Goal: Transaction & Acquisition: Register for event/course

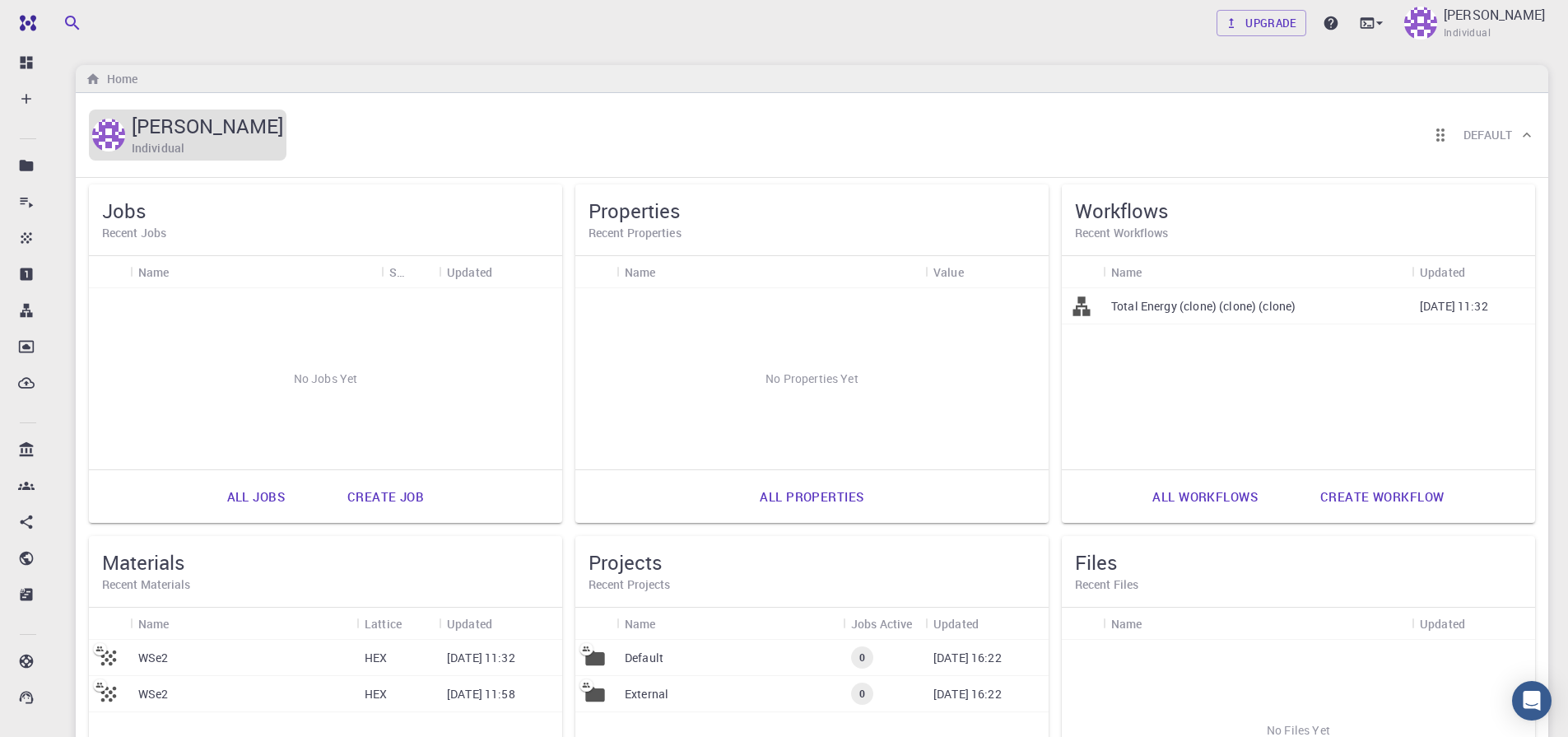
click at [193, 127] on h5 "[PERSON_NAME]" at bounding box center [207, 126] width 151 height 27
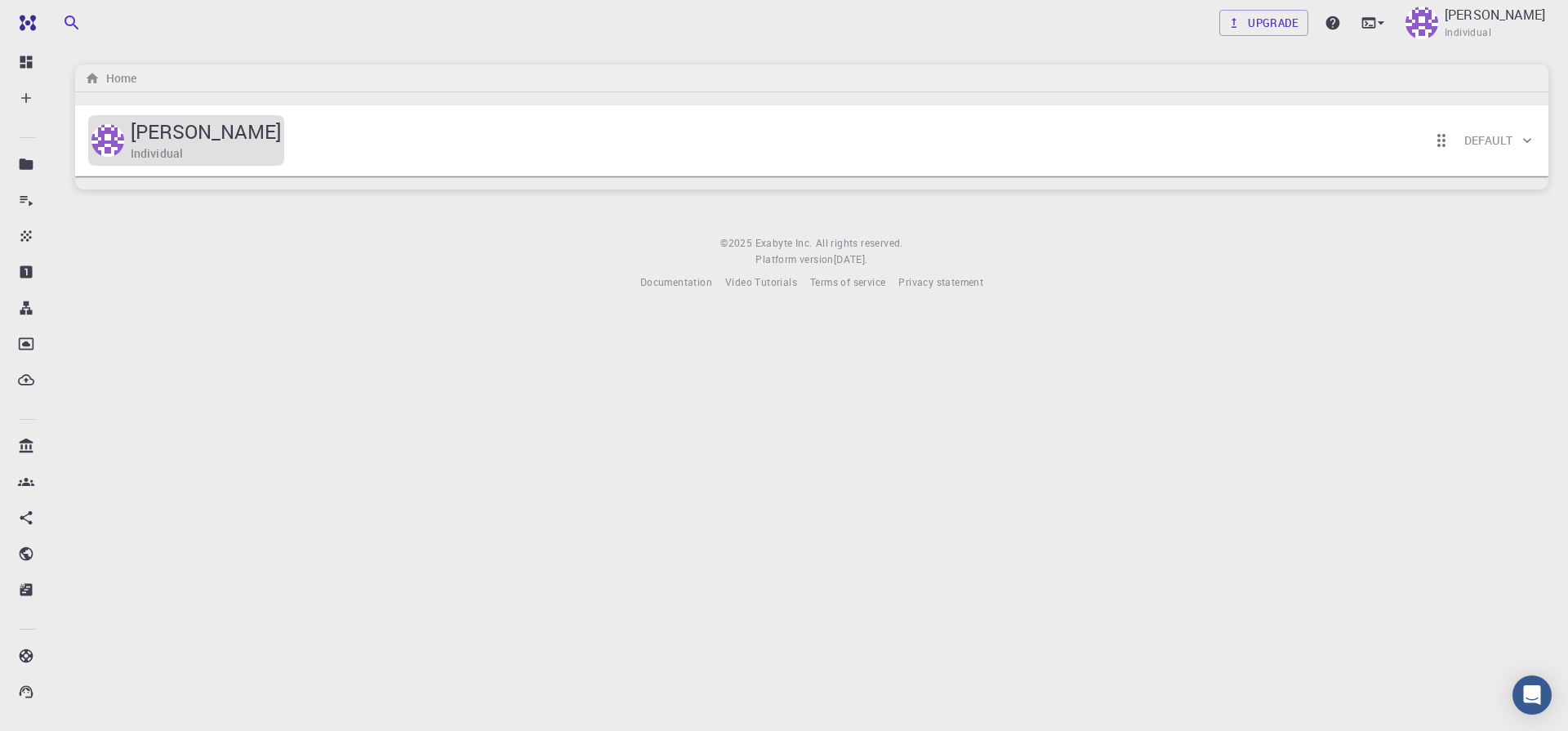
click at [192, 126] on h5 "[PERSON_NAME]" at bounding box center [205, 131] width 150 height 26
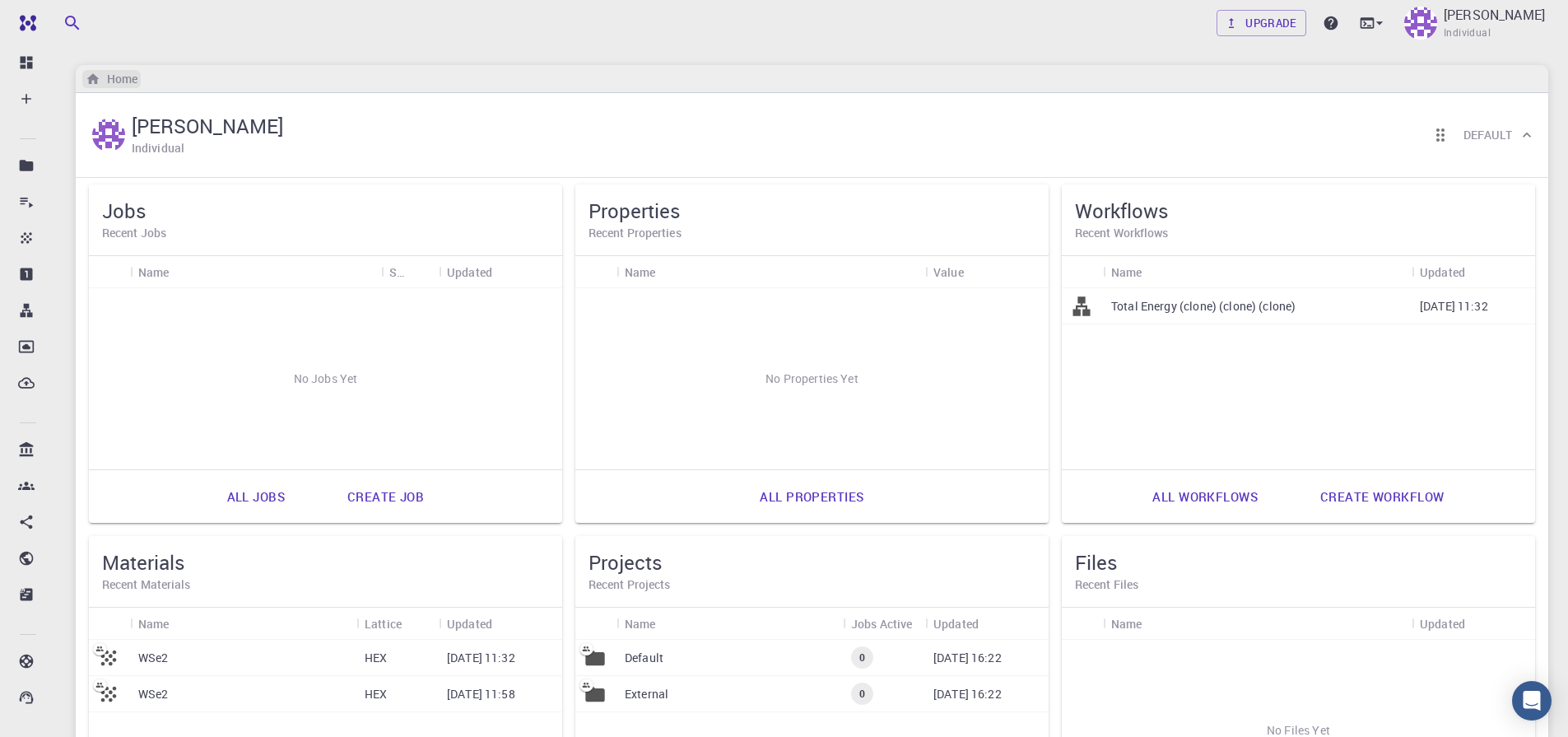
click at [121, 84] on h6 "Home" at bounding box center [118, 79] width 37 height 18
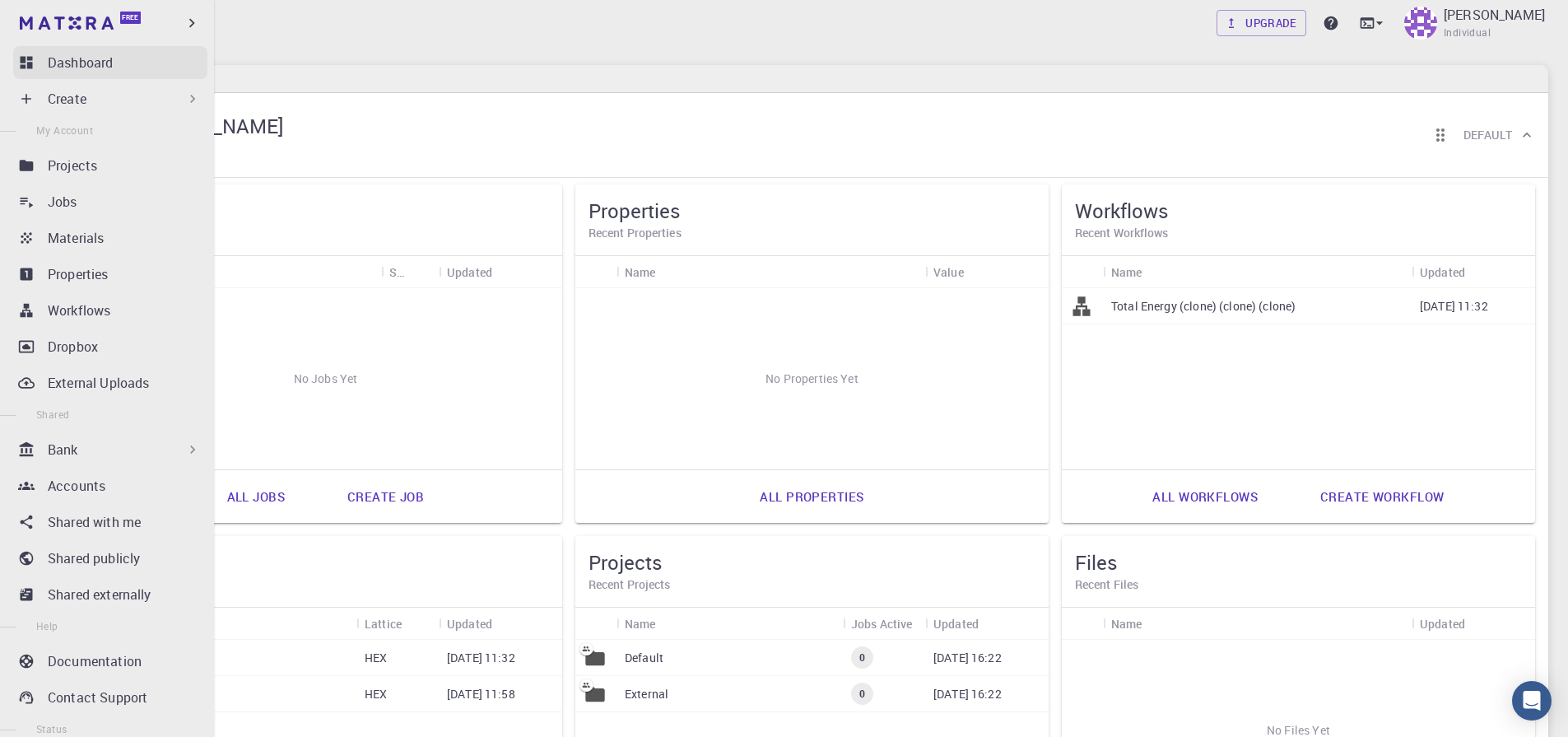
click at [38, 74] on link "Dashboard" at bounding box center [109, 62] width 194 height 33
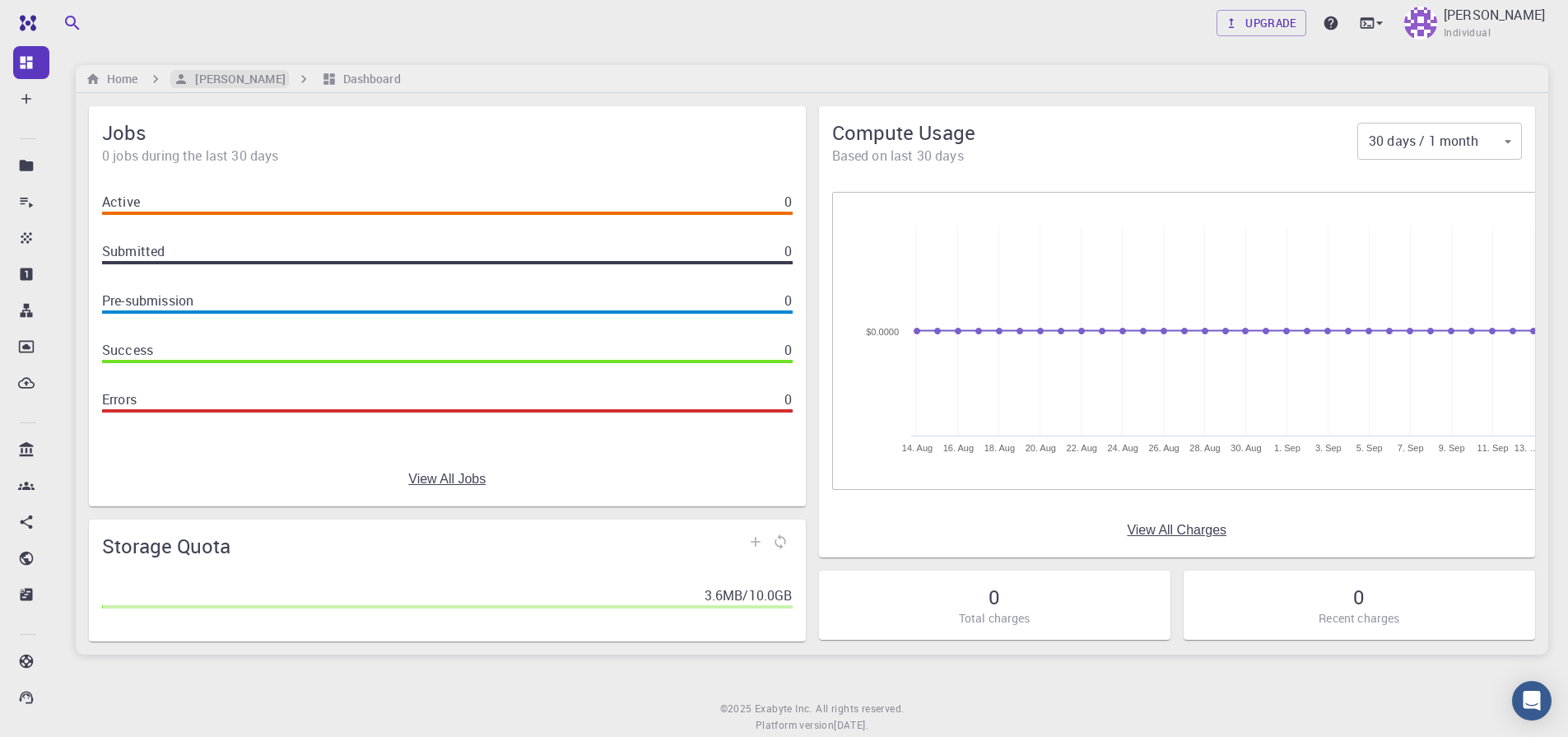
click at [241, 80] on h6 "[PERSON_NAME]" at bounding box center [236, 79] width 97 height 18
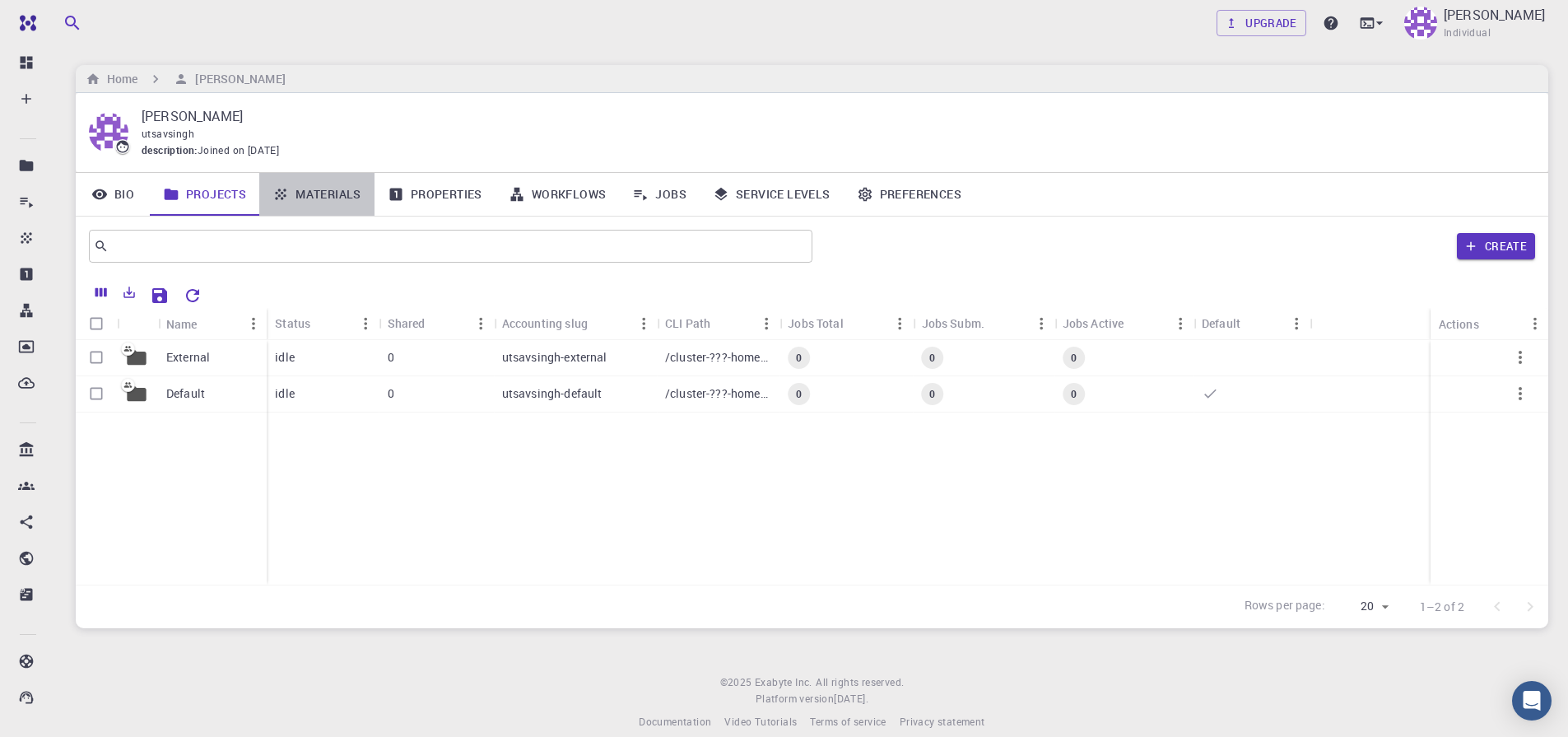
click at [345, 194] on link "Materials" at bounding box center [316, 194] width 115 height 43
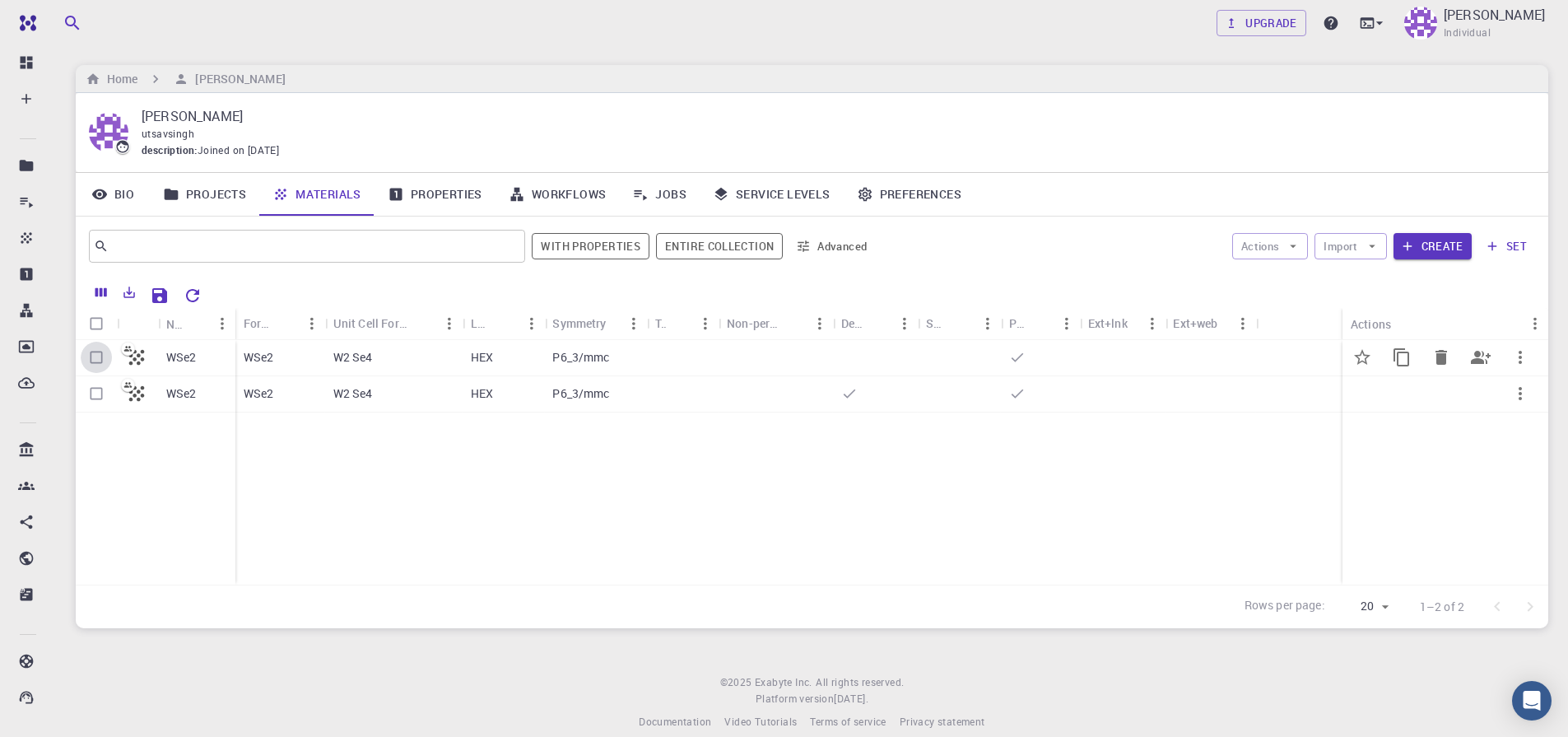
click at [88, 358] on input "Select row" at bounding box center [96, 357] width 32 height 32
checkbox input "true"
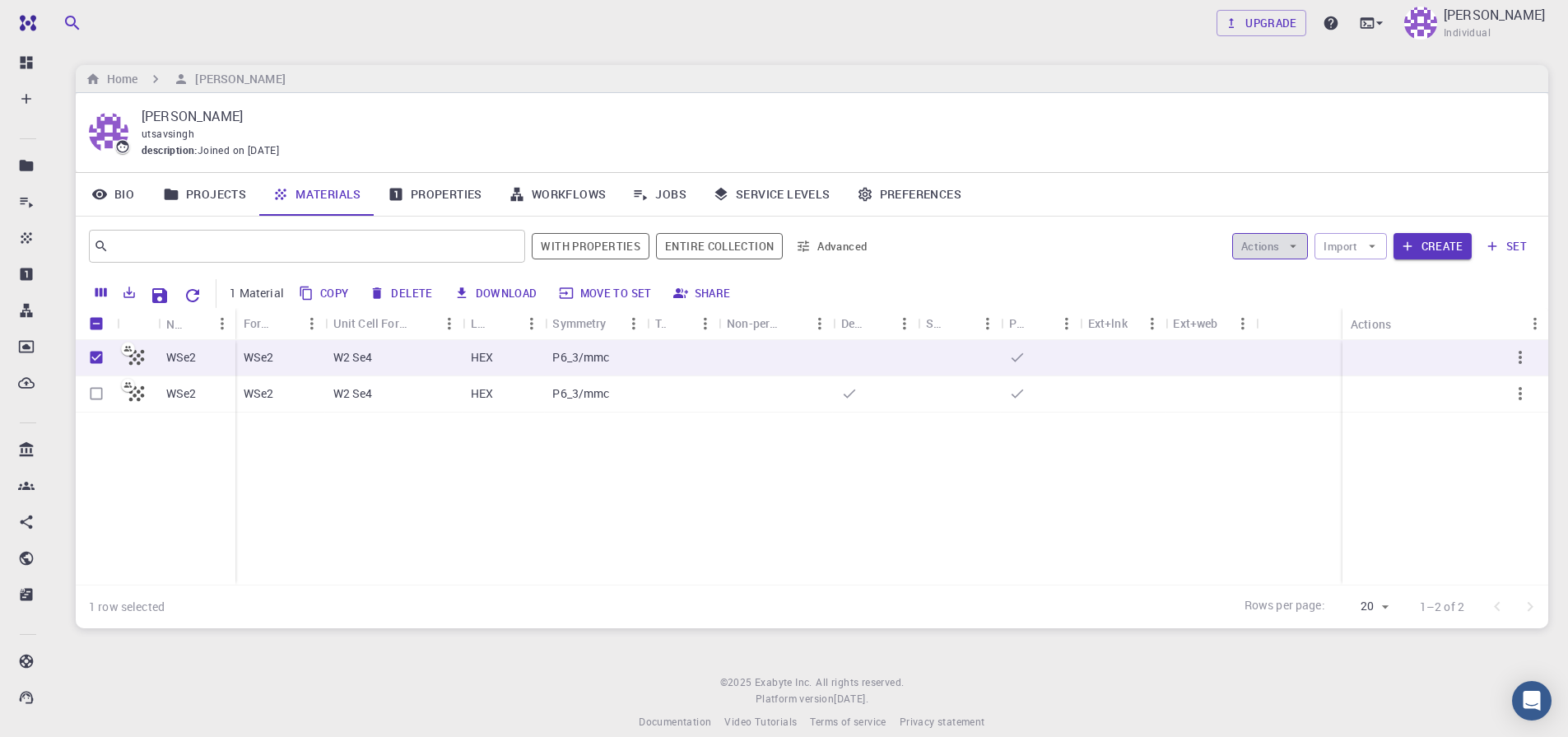
click at [1276, 247] on button "Actions" at bounding box center [1270, 245] width 77 height 27
click at [1284, 279] on span "Create Job" at bounding box center [1301, 279] width 52 height 16
click at [1429, 28] on img at bounding box center [1420, 23] width 33 height 33
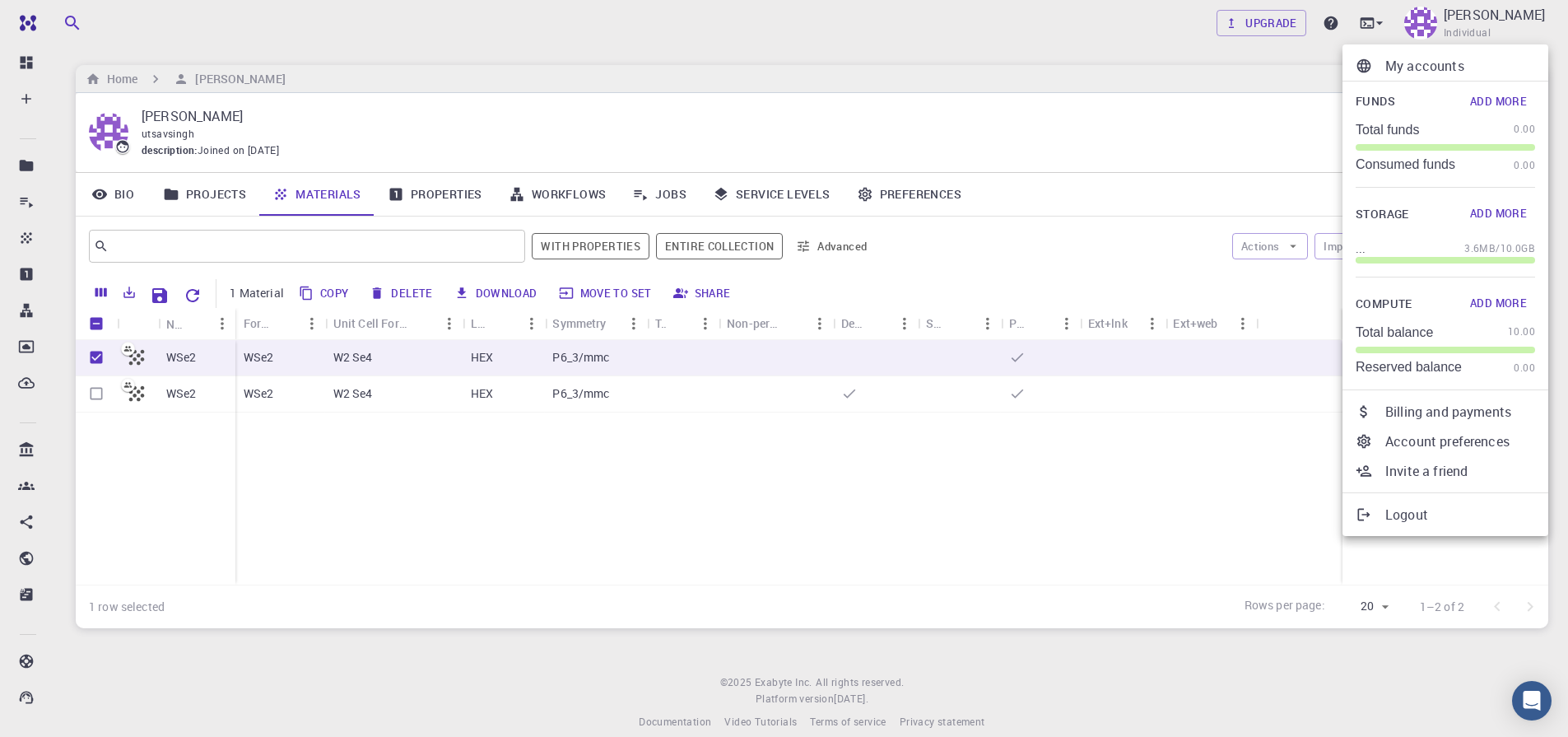
click at [1382, 514] on div at bounding box center [1370, 514] width 30 height 16
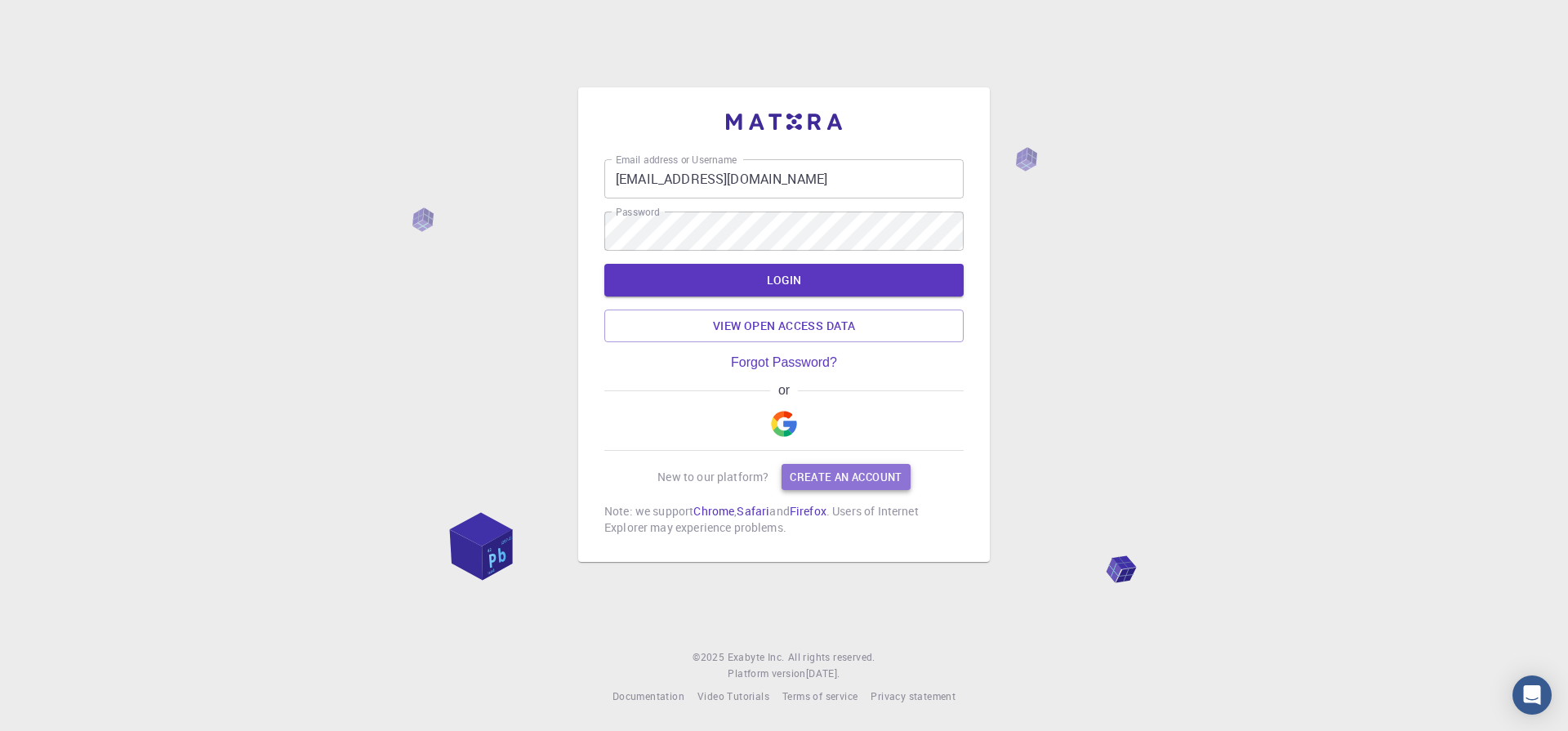
click at [816, 474] on link "Create an account" at bounding box center [845, 477] width 128 height 26
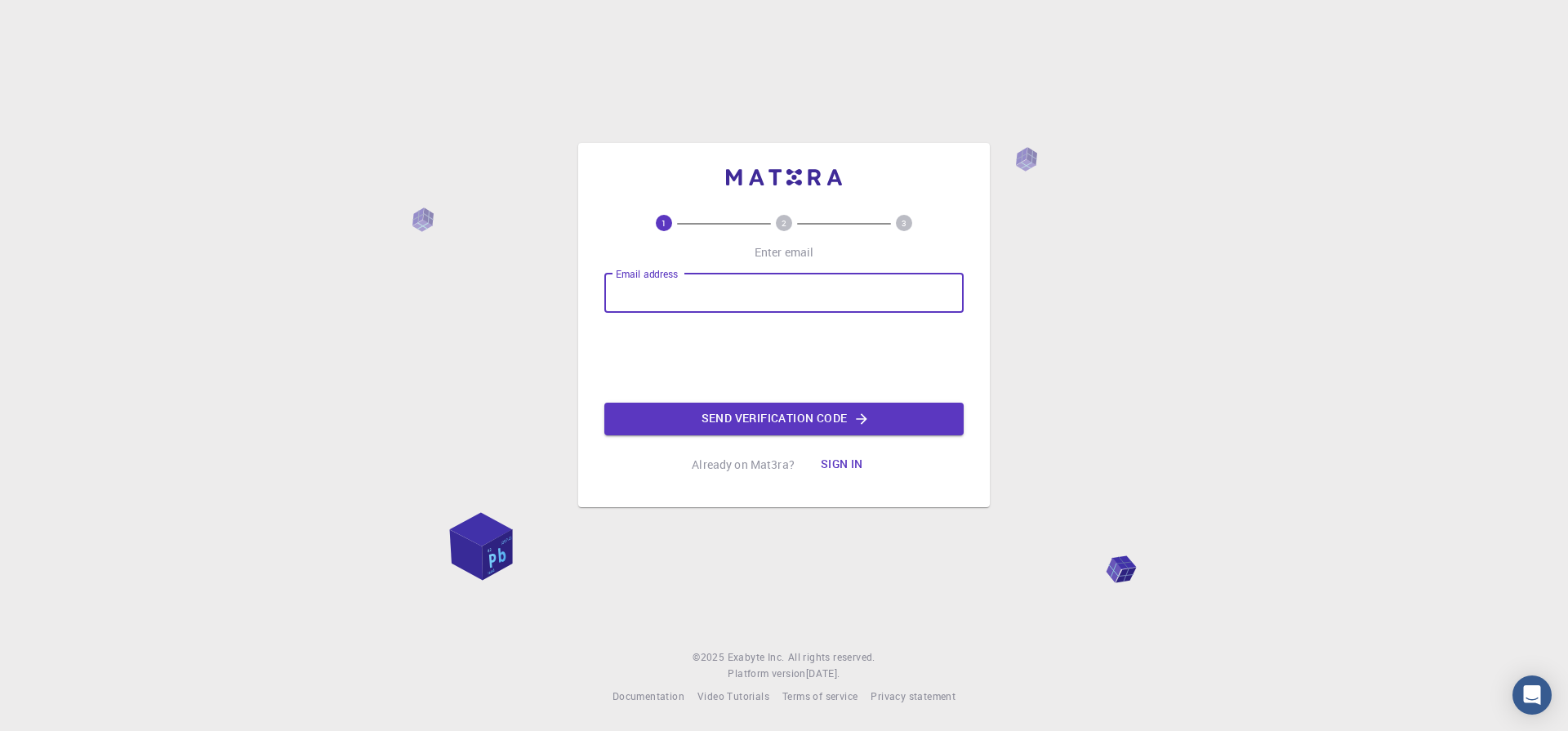
click at [727, 304] on input "Email address" at bounding box center [784, 293] width 360 height 39
click at [737, 431] on button "Send verification code" at bounding box center [784, 419] width 360 height 33
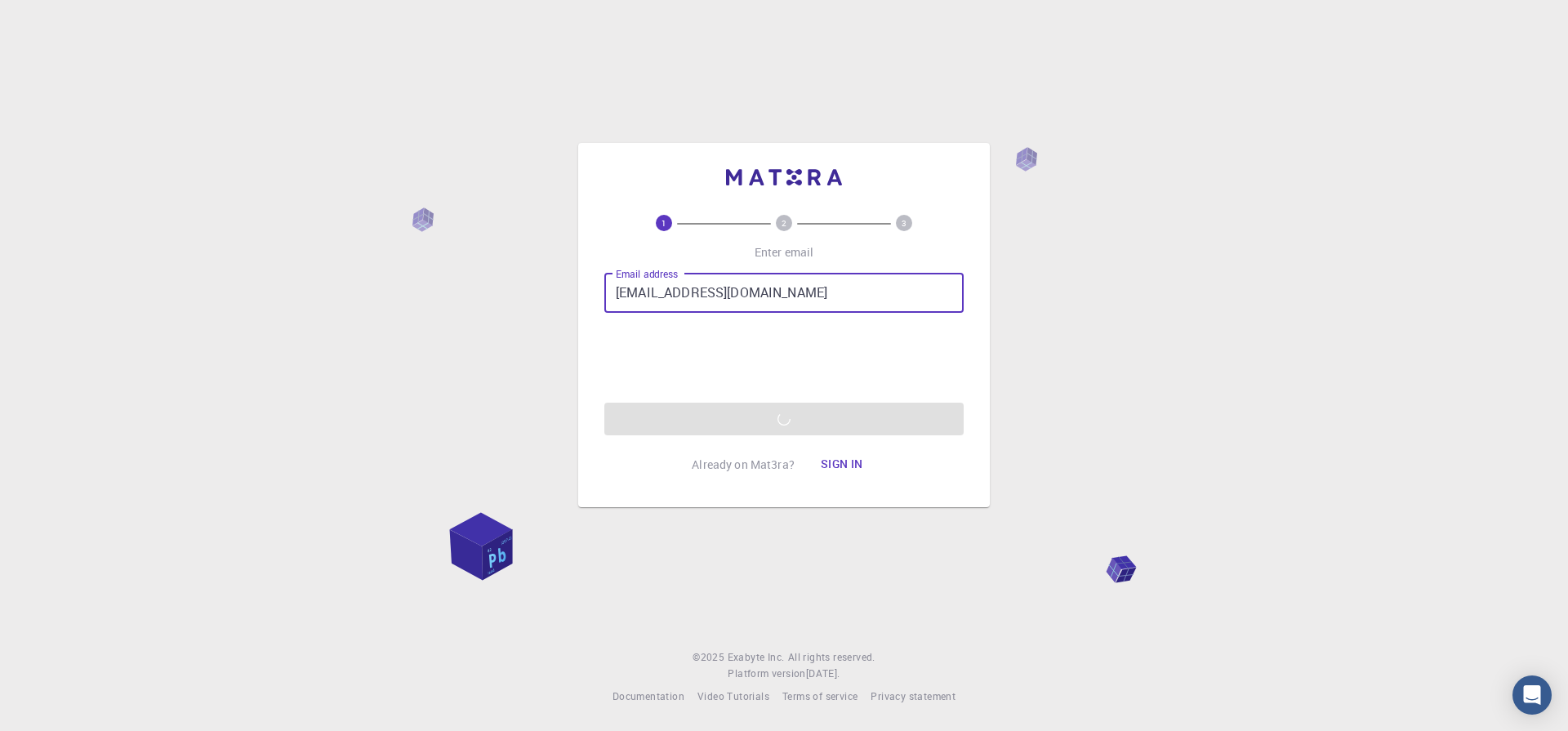
click at [748, 299] on input "utsavsingh.bhu@ac.in" at bounding box center [784, 293] width 360 height 39
type input "u"
type input "utsavsingh@bhu.ac.in"
click at [776, 422] on div "Email address utsavsingh@bhu.ac.in Email address 0cAFcWeA5KkpVp5AWzz37cke15nIMM…" at bounding box center [784, 354] width 360 height 162
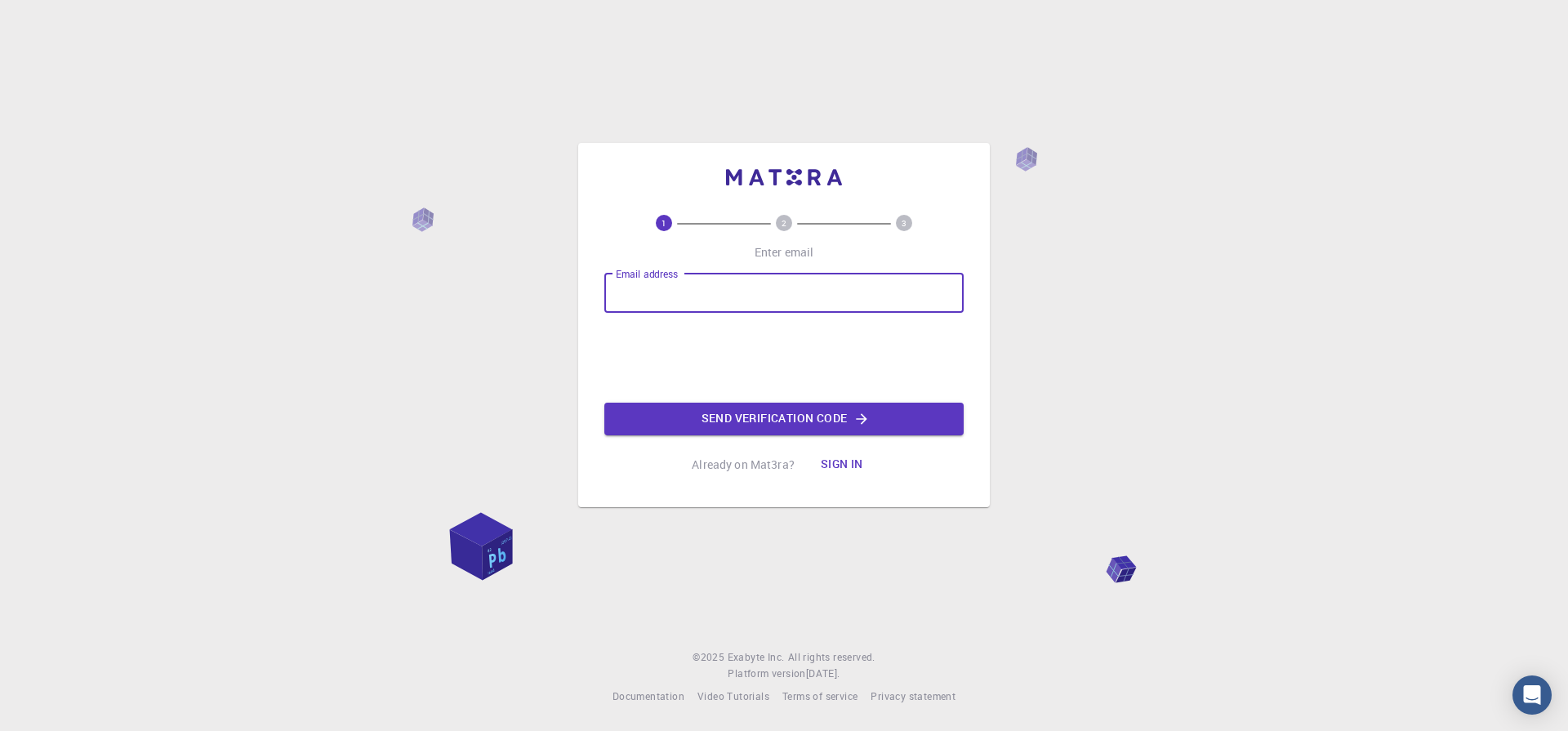
click at [762, 304] on input "Email address" at bounding box center [784, 293] width 360 height 39
type input "[EMAIL_ADDRESS][DOMAIN_NAME]"
click at [738, 421] on button "Send verification code" at bounding box center [784, 419] width 360 height 33
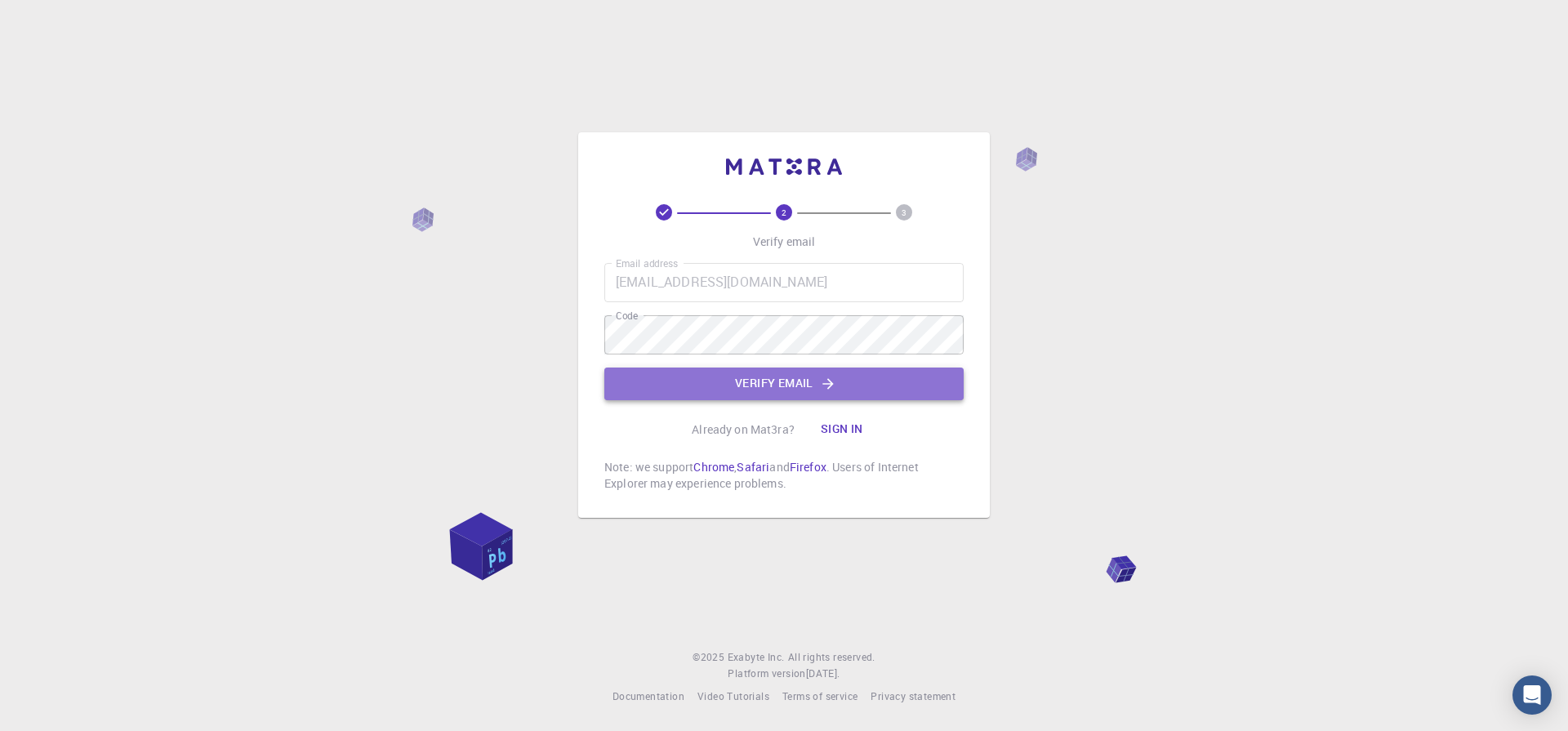
click at [643, 378] on button "Verify email" at bounding box center [784, 383] width 360 height 33
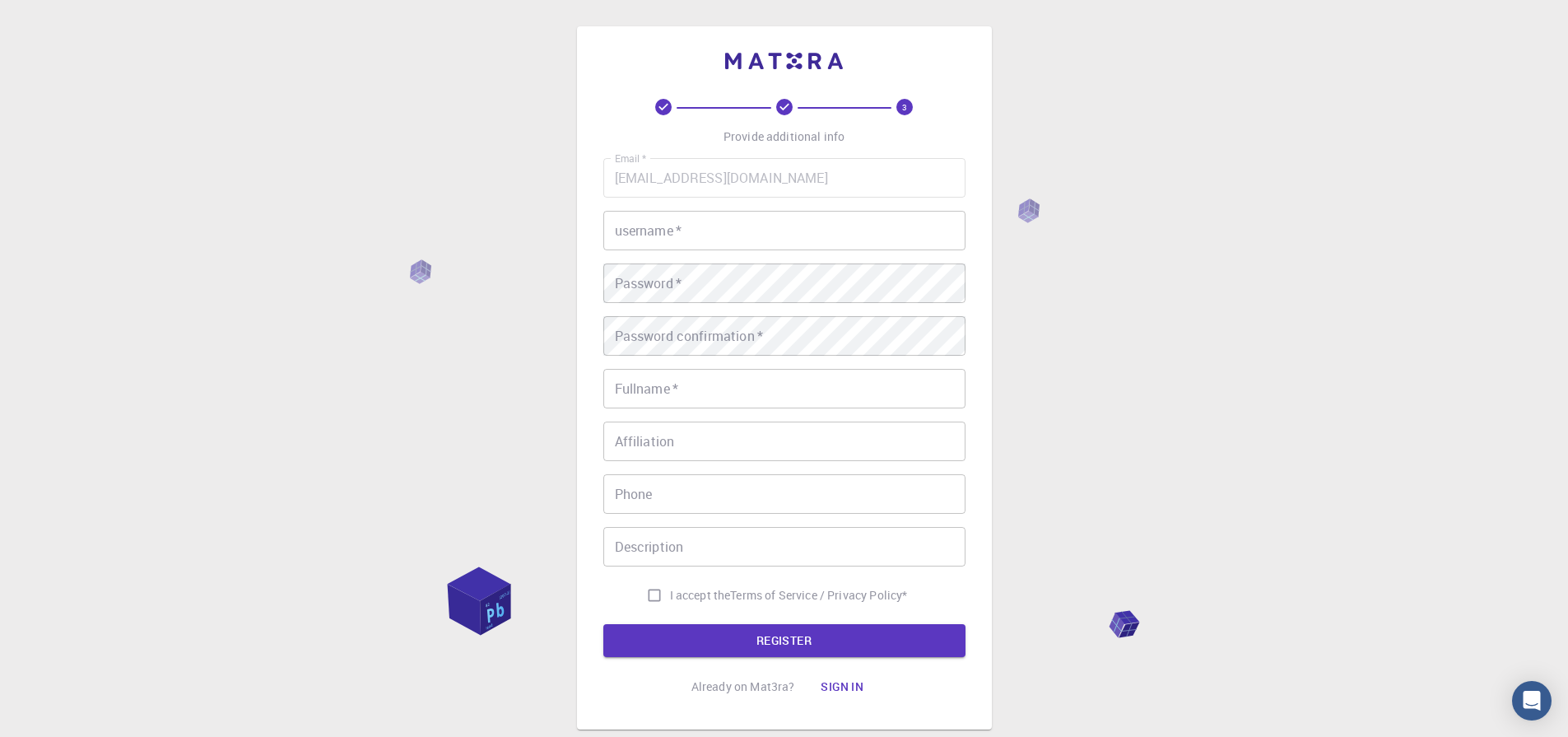
click at [712, 235] on input "username   *" at bounding box center [785, 230] width 363 height 39
type input "utsavsingh"
click at [658, 389] on input "Fullname   *" at bounding box center [785, 388] width 363 height 39
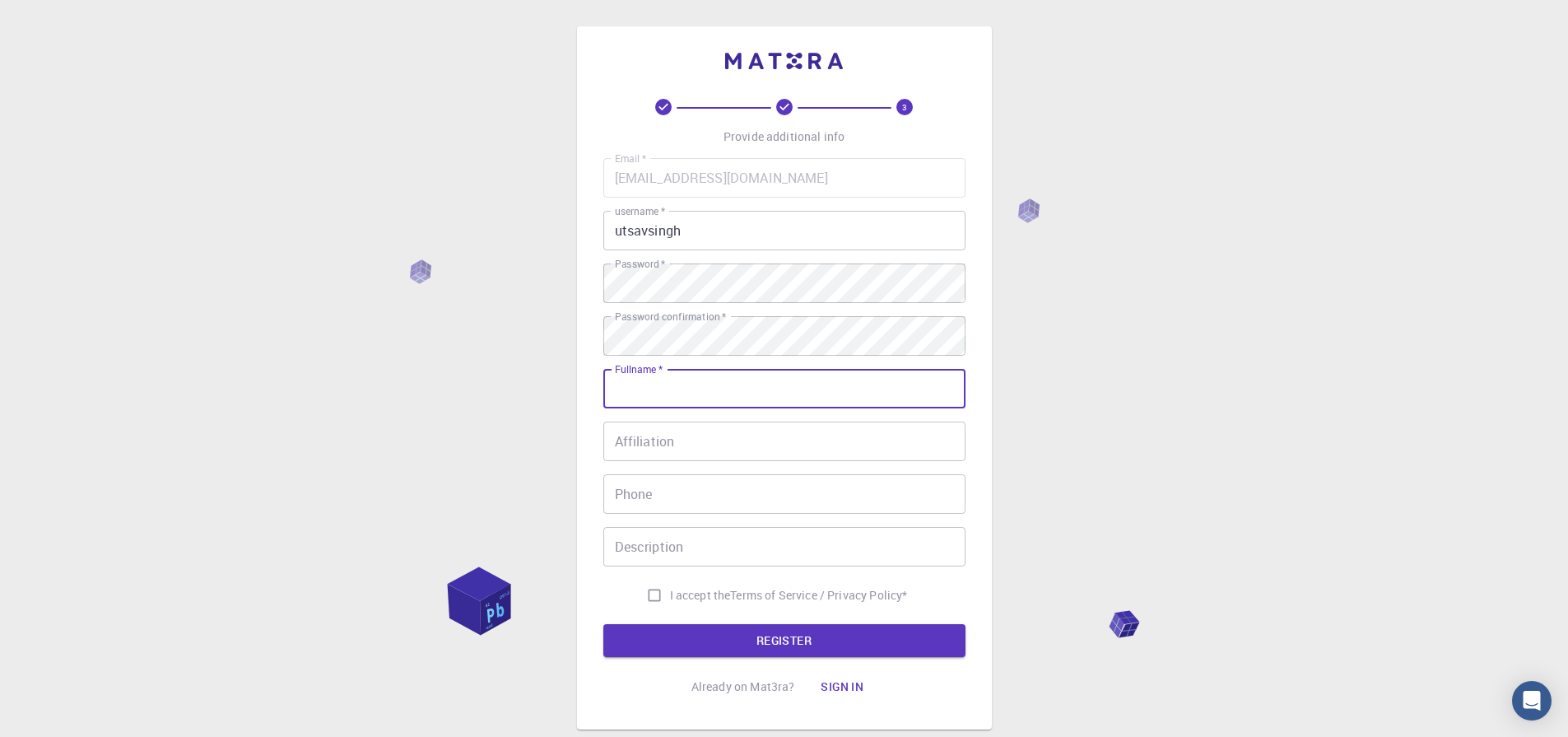
type input "[PERSON_NAME]"
type input "08709136327"
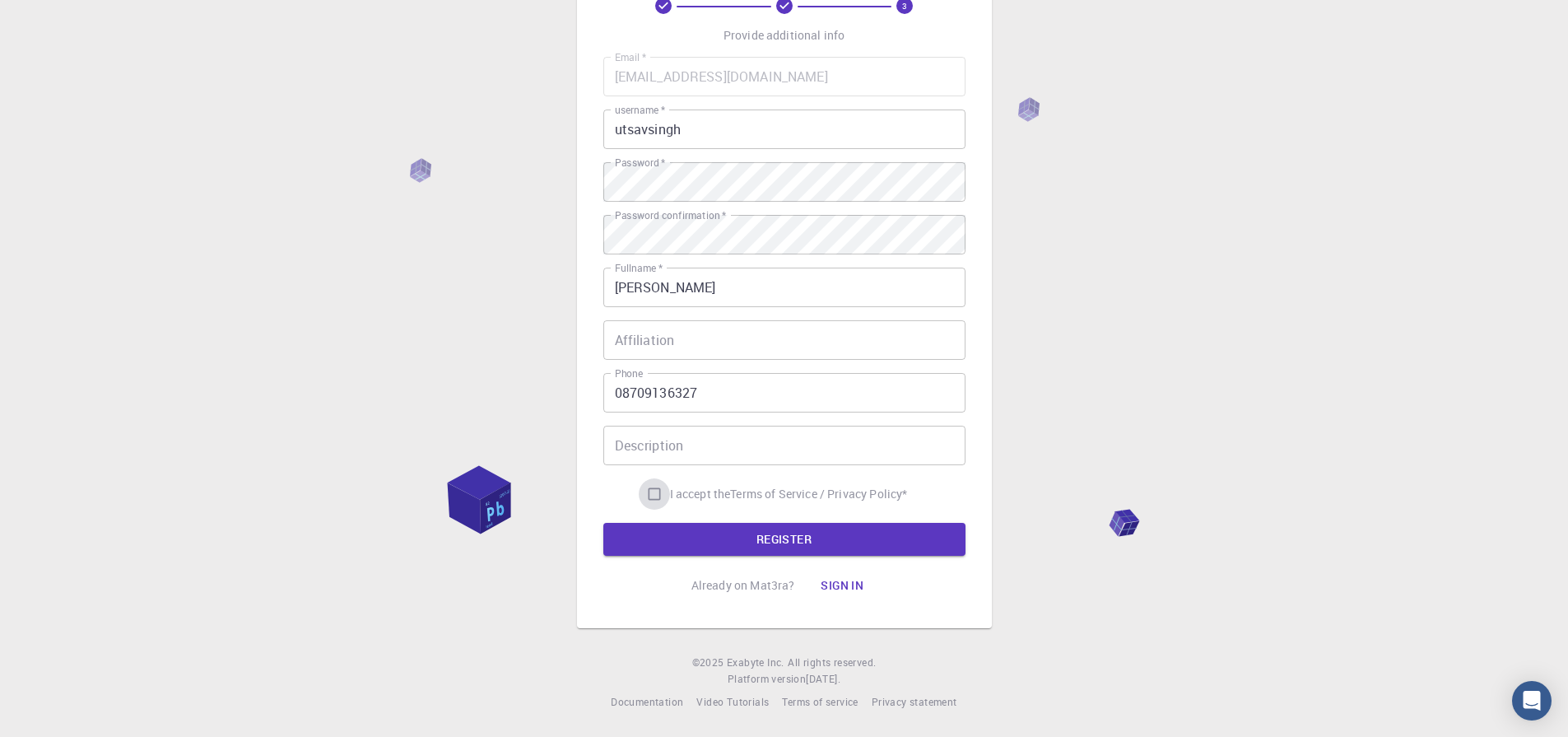
click at [643, 502] on input "I accept the Terms of Service / Privacy Policy *" at bounding box center [654, 493] width 32 height 32
checkbox input "true"
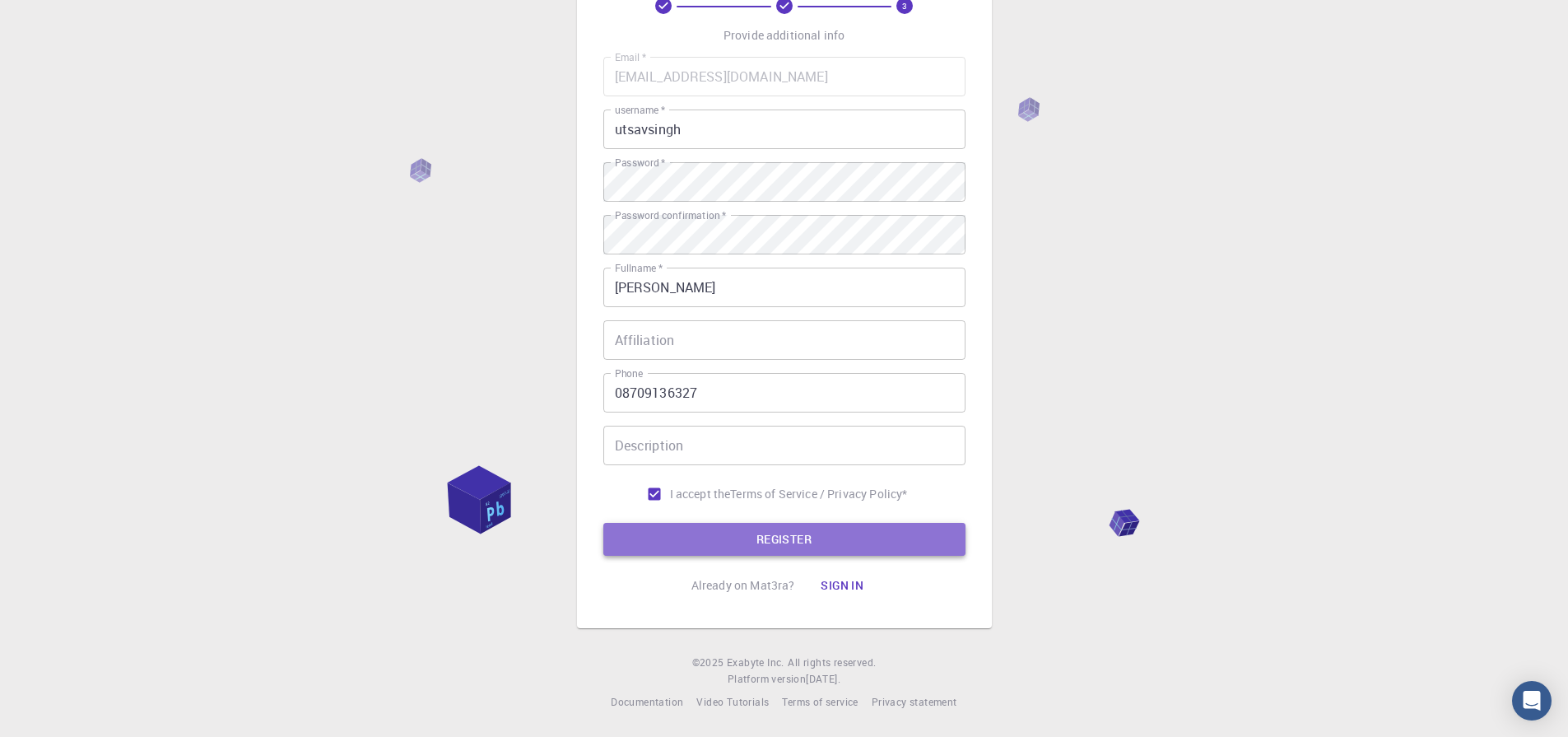
click at [805, 545] on button "REGISTER" at bounding box center [785, 539] width 363 height 33
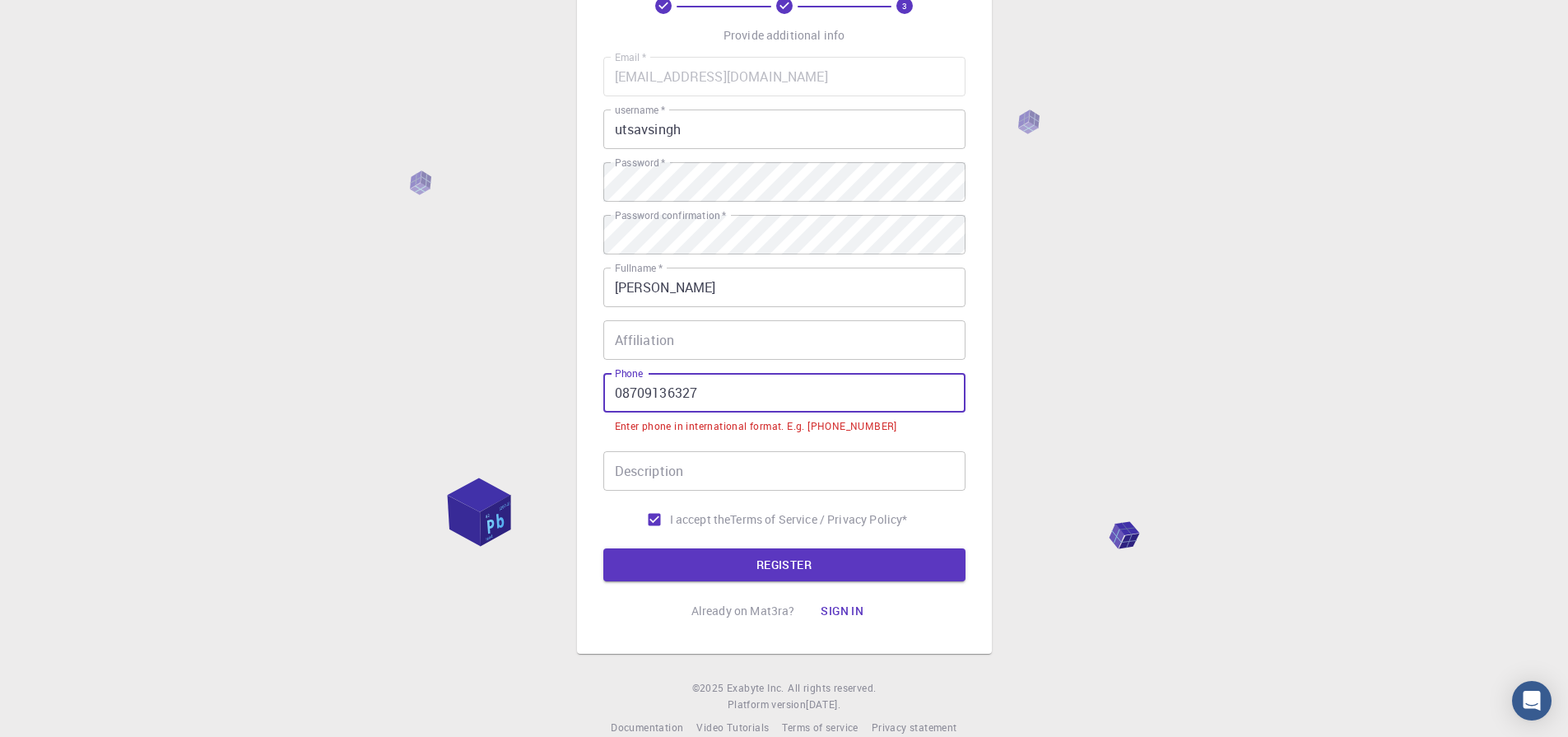
click at [622, 390] on input "08709136327" at bounding box center [785, 392] width 363 height 39
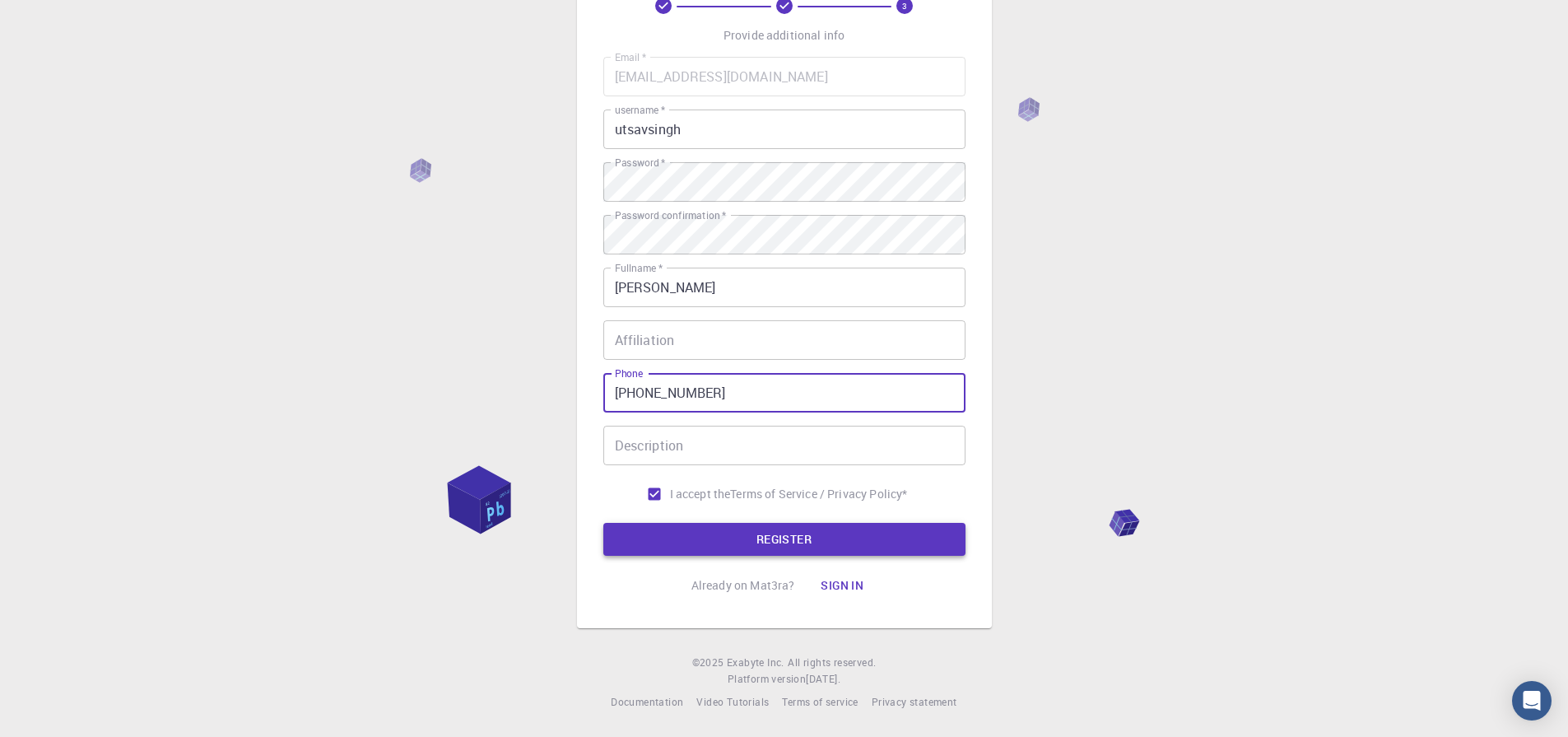
type input "+918709136327"
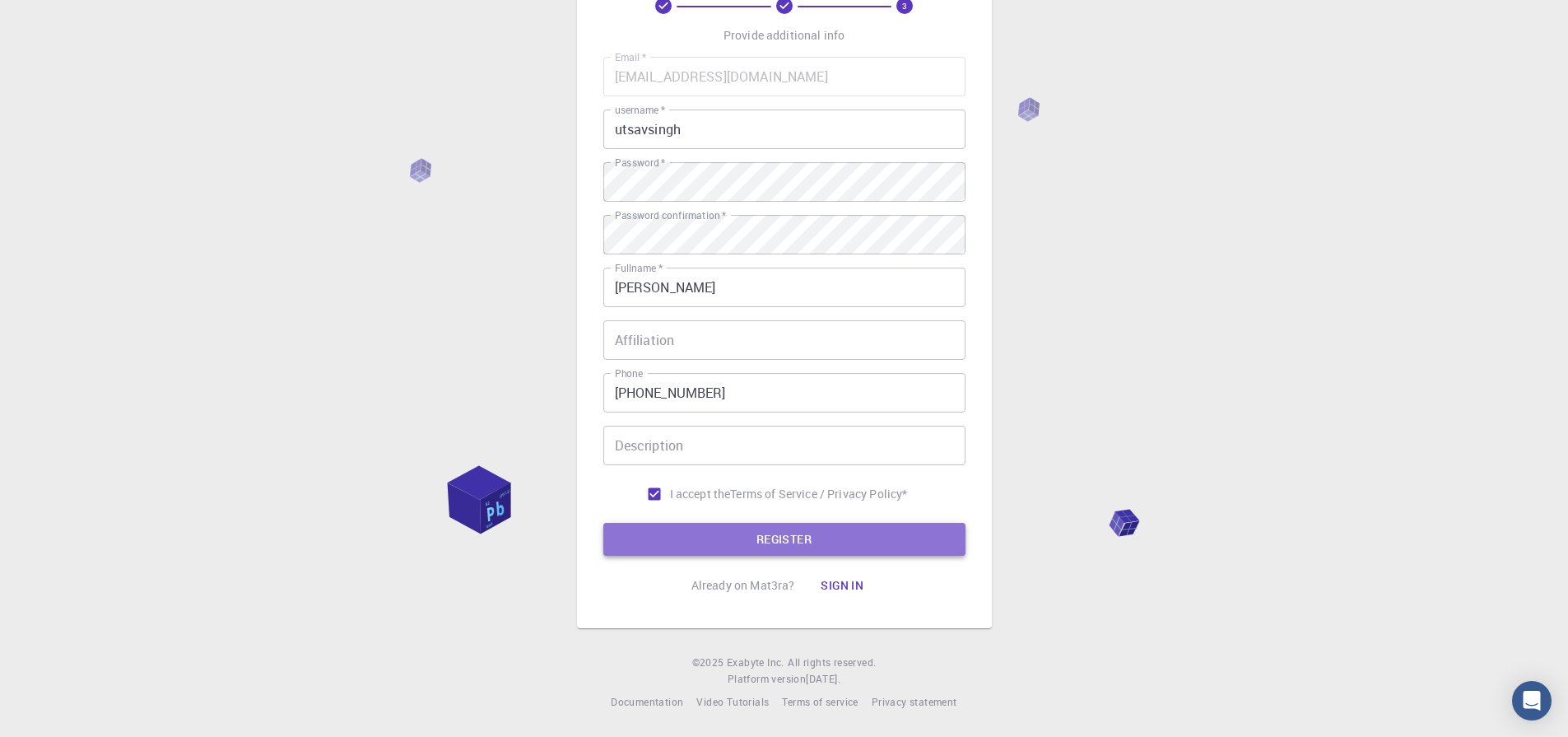
click at [717, 547] on button "REGISTER" at bounding box center [785, 539] width 363 height 33
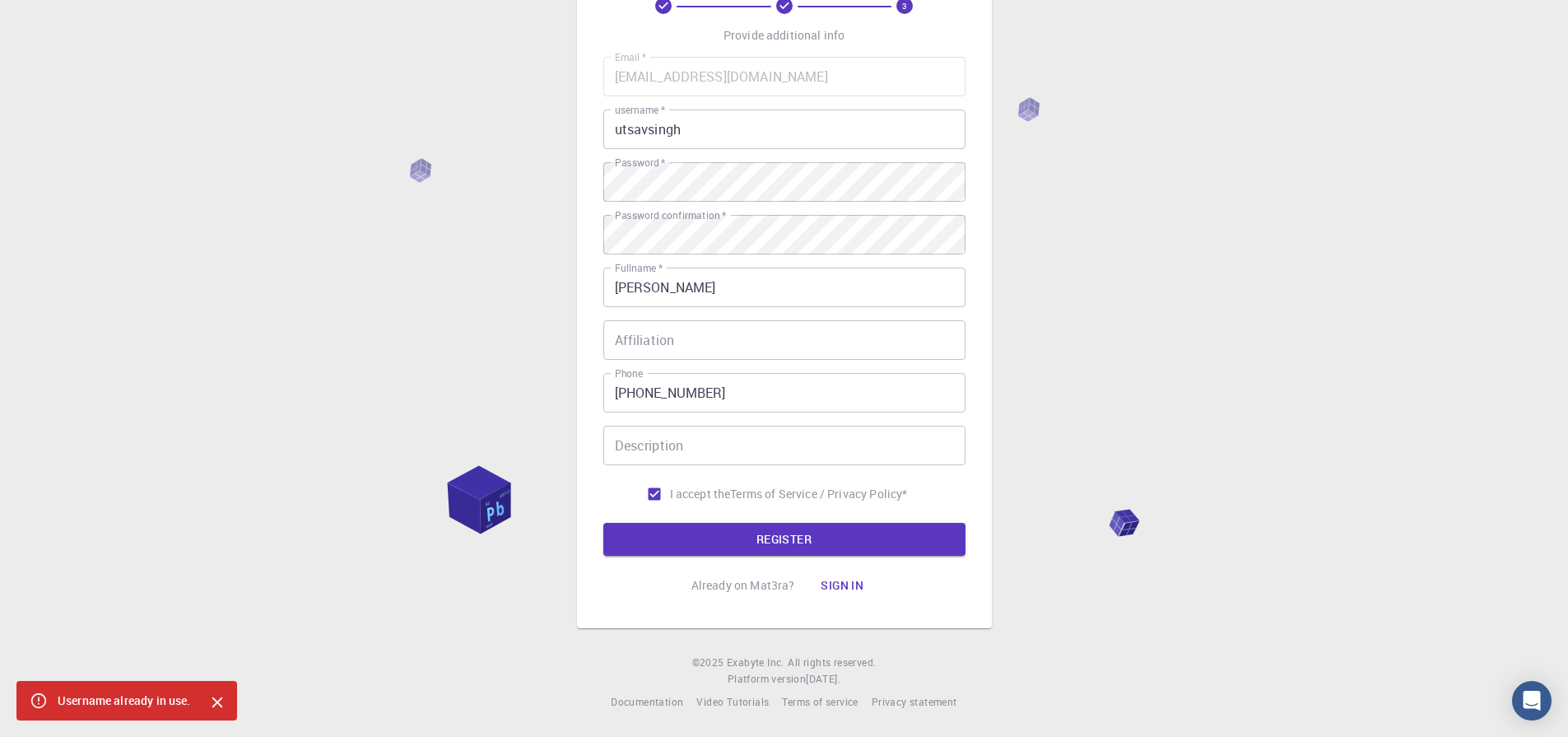
scroll to position [0, 0]
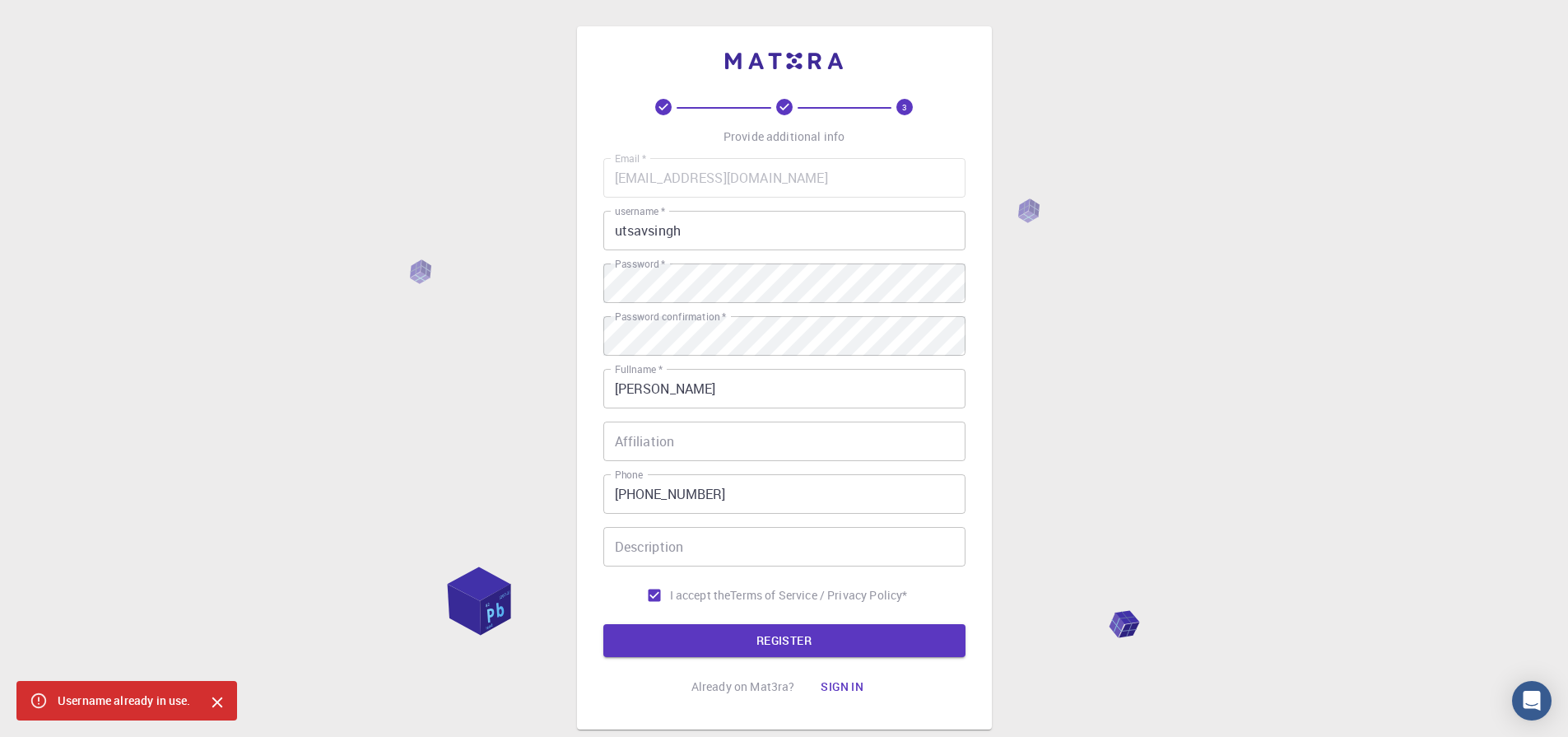
click at [696, 245] on input "utsavsingh" at bounding box center [785, 230] width 363 height 39
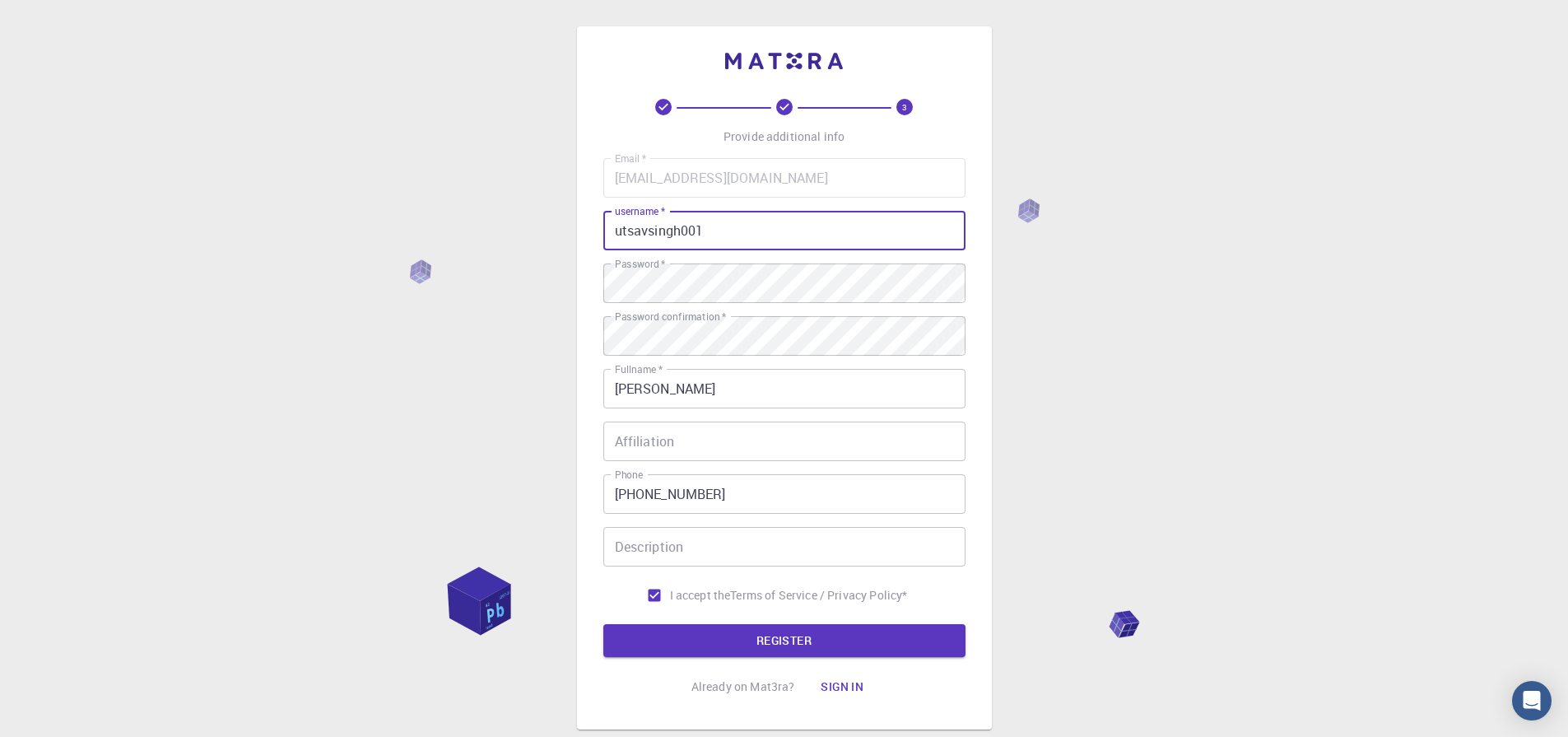
scroll to position [101, 0]
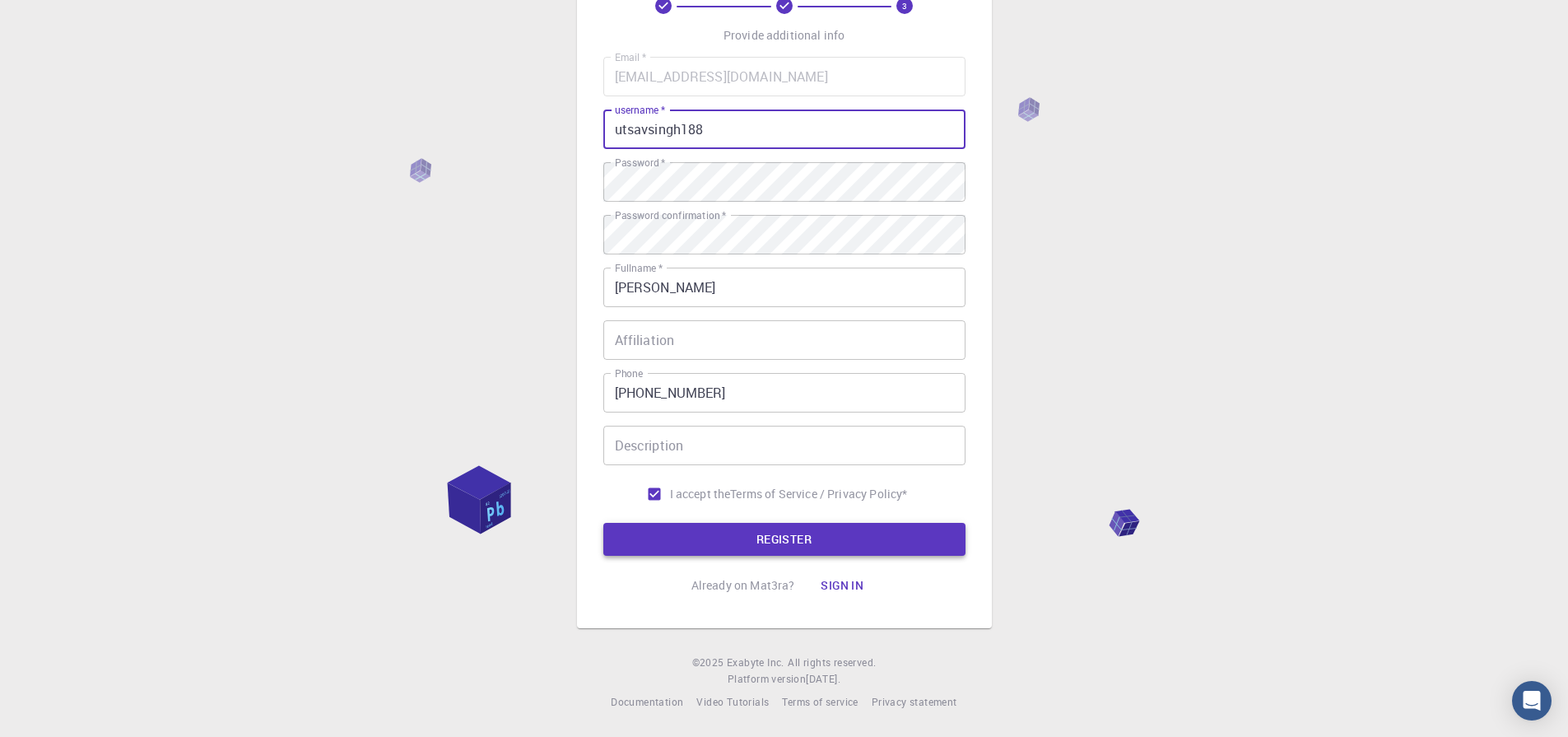
type input "utsavsingh188"
click at [771, 546] on button "REGISTER" at bounding box center [785, 539] width 363 height 33
click at [847, 545] on button "REGISTER" at bounding box center [785, 539] width 363 height 33
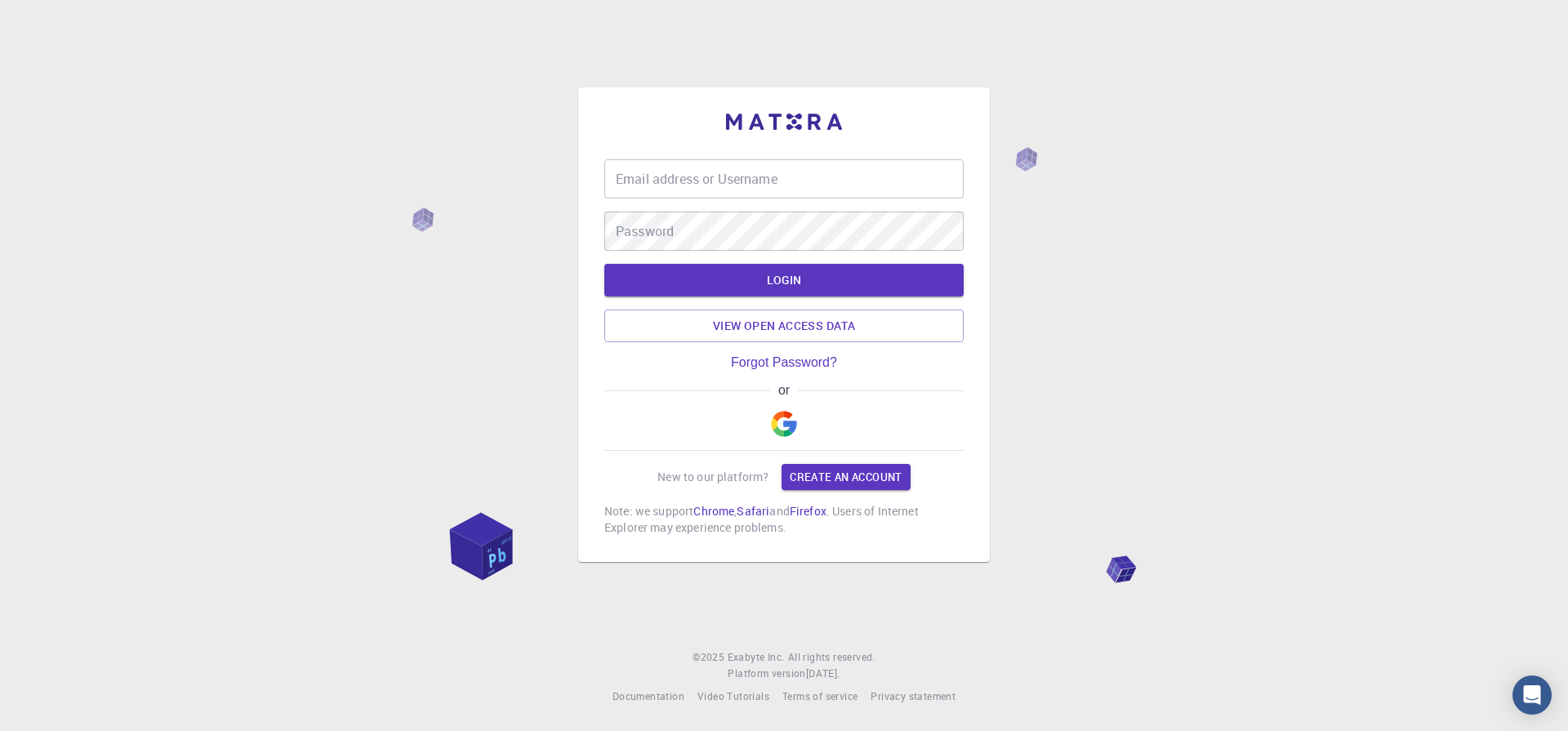
type input "utsavsingh188@gmail.com"
click at [815, 179] on input "utsavsingh188@gmail.com" at bounding box center [784, 179] width 360 height 39
type input "utsavsingh188@gm"
